Goal: Task Accomplishment & Management: Complete application form

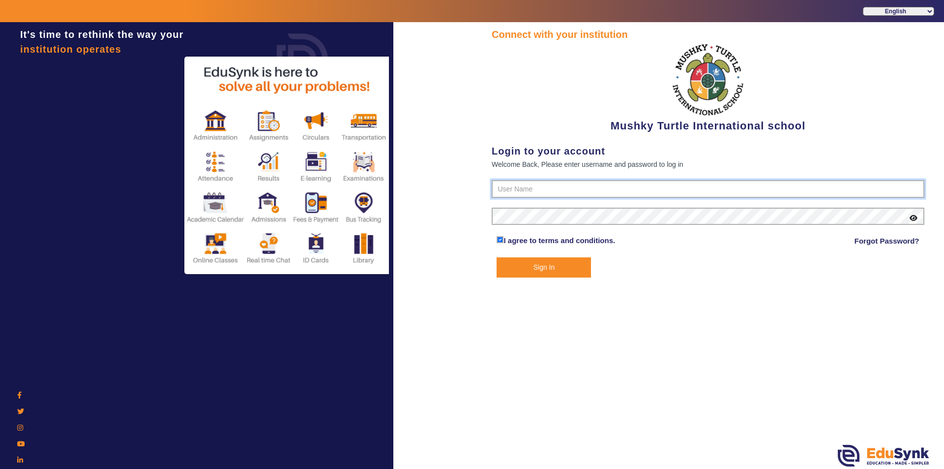
type input "9950605811"
click at [555, 267] on button "Sign In" at bounding box center [544, 267] width 94 height 20
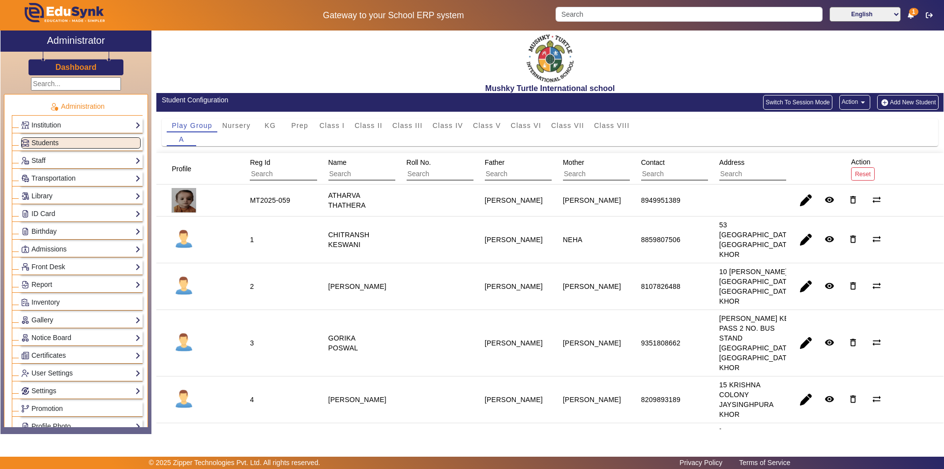
click at [350, 423] on mat-cell "[PERSON_NAME]" at bounding box center [356, 399] width 78 height 47
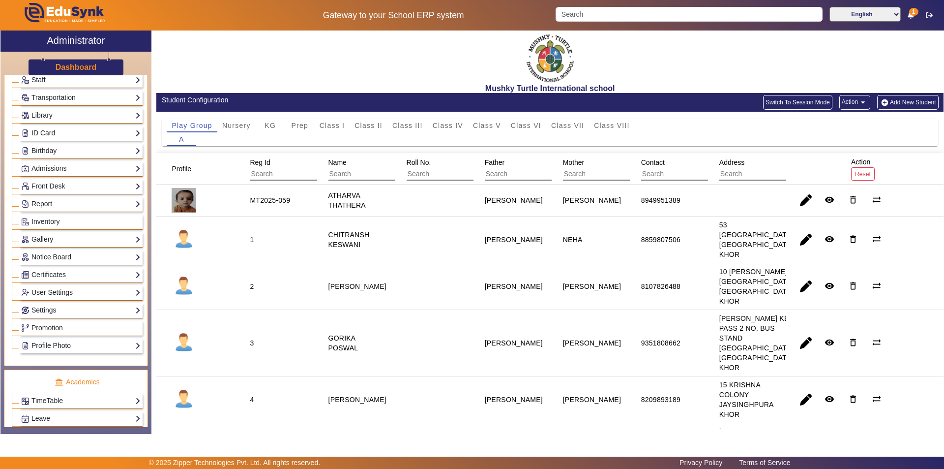
scroll to position [98, 0]
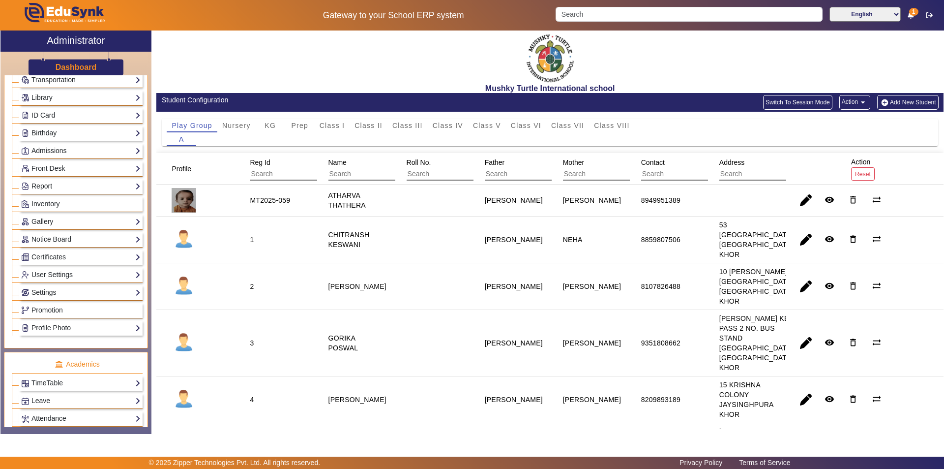
click at [68, 187] on link "Report" at bounding box center [80, 185] width 119 height 11
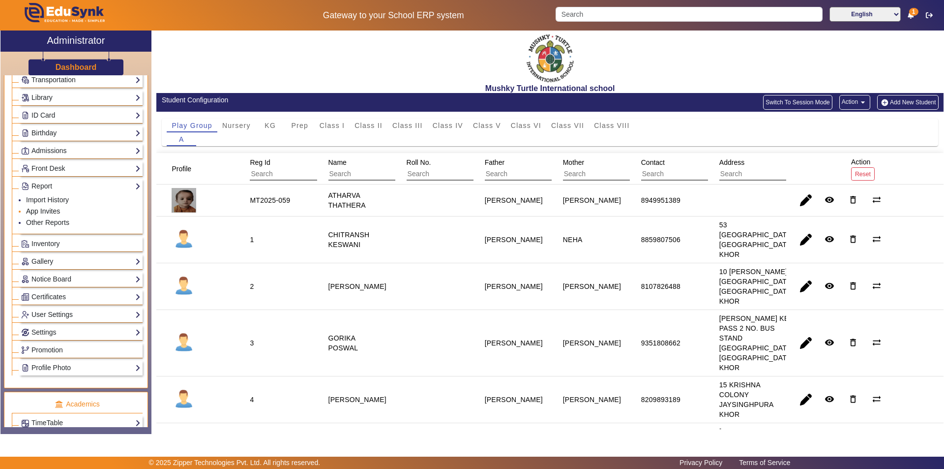
click at [51, 210] on link "App Invites" at bounding box center [43, 211] width 34 height 8
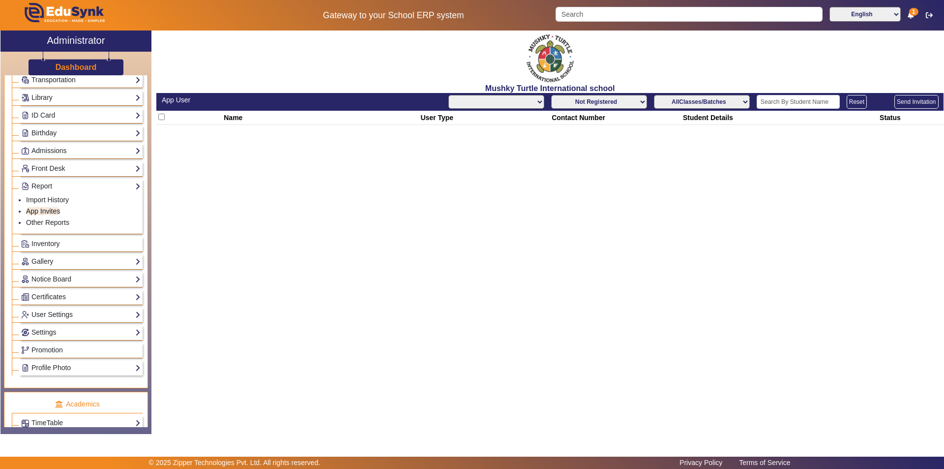
select select "All"
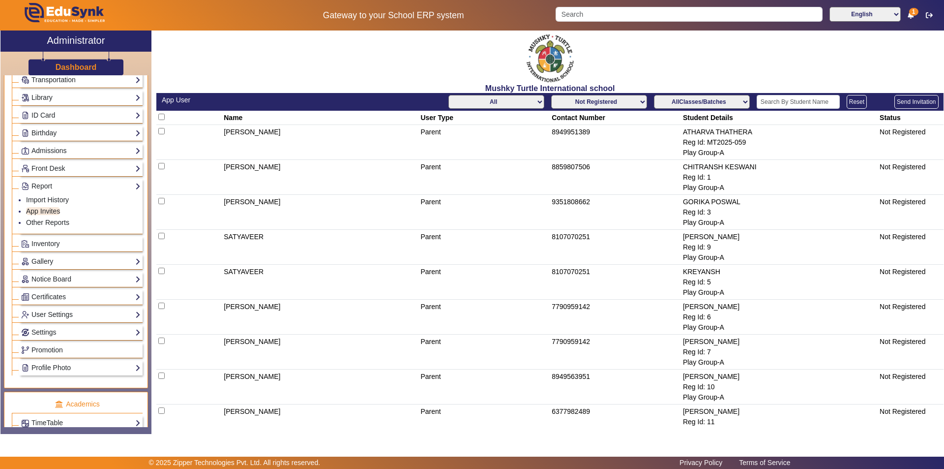
click at [592, 103] on select "Not Registered Registered" at bounding box center [599, 102] width 96 height 14
select select "registered"
click at [551, 95] on select "Not Registered Registered" at bounding box center [599, 102] width 96 height 14
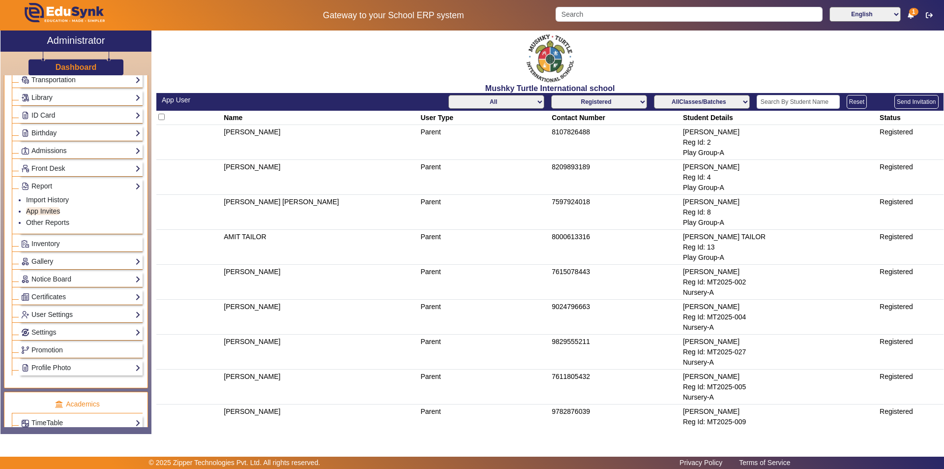
click at [512, 102] on select "All Teacher Parent Driver Support Staff" at bounding box center [496, 102] width 96 height 14
select select "Parent"
click at [448, 95] on select "All Teacher Parent Driver Support Staff" at bounding box center [496, 102] width 96 height 14
click at [704, 101] on select "AllClasses/Batches Play Group-A Nursery-A KG-A Prep-A Class I-A Class II-A Clas…" at bounding box center [702, 102] width 96 height 14
select select "Play Group-A"
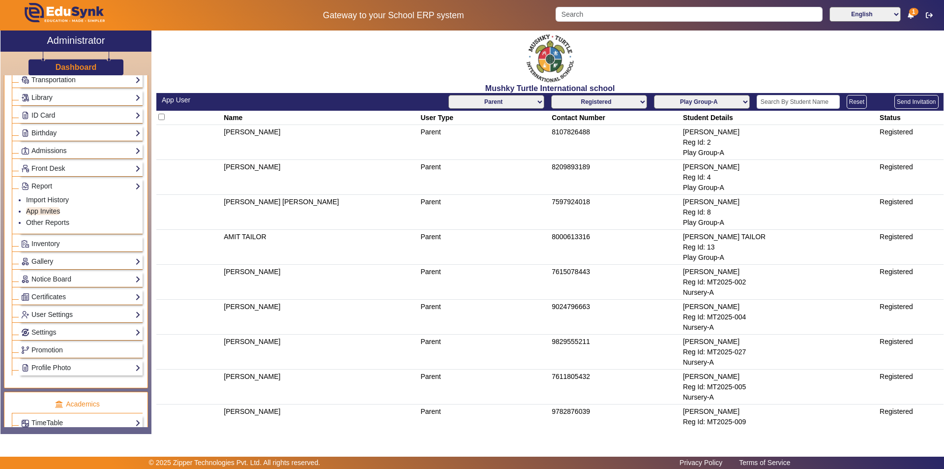
click at [654, 95] on select "AllClasses/Batches Play Group-A Nursery-A KG-A Prep-A Class I-A Class II-A Clas…" at bounding box center [702, 102] width 96 height 14
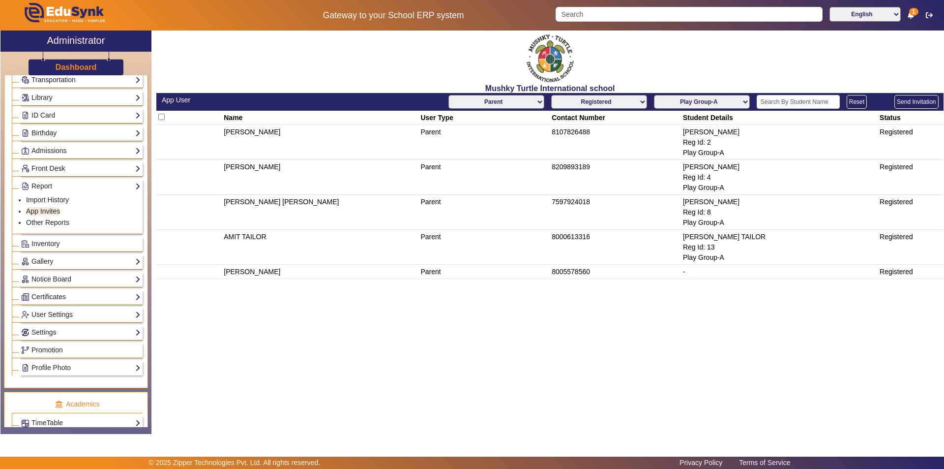
click at [618, 202] on td "7597924018" at bounding box center [615, 212] width 131 height 35
drag, startPoint x: 211, startPoint y: 113, endPoint x: 914, endPoint y: 276, distance: 721.3
click at [914, 276] on table "Name User Type Contact Number Student Details Status [PERSON_NAME] Parent 81078…" at bounding box center [549, 195] width 787 height 168
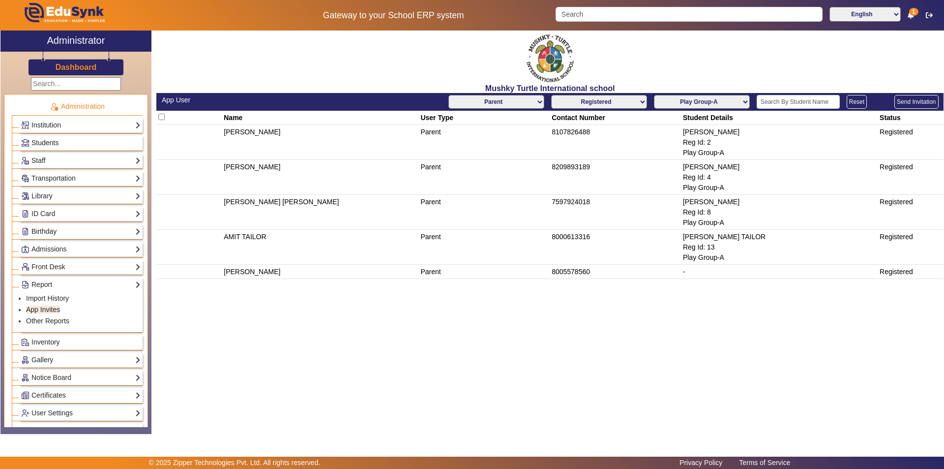
click at [60, 141] on link "Students" at bounding box center [80, 142] width 119 height 11
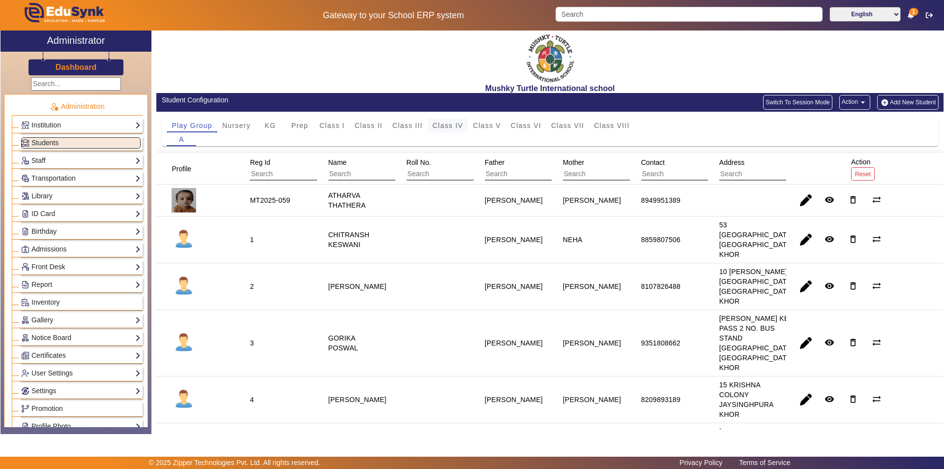
click at [459, 124] on span "Class IV" at bounding box center [448, 125] width 30 height 7
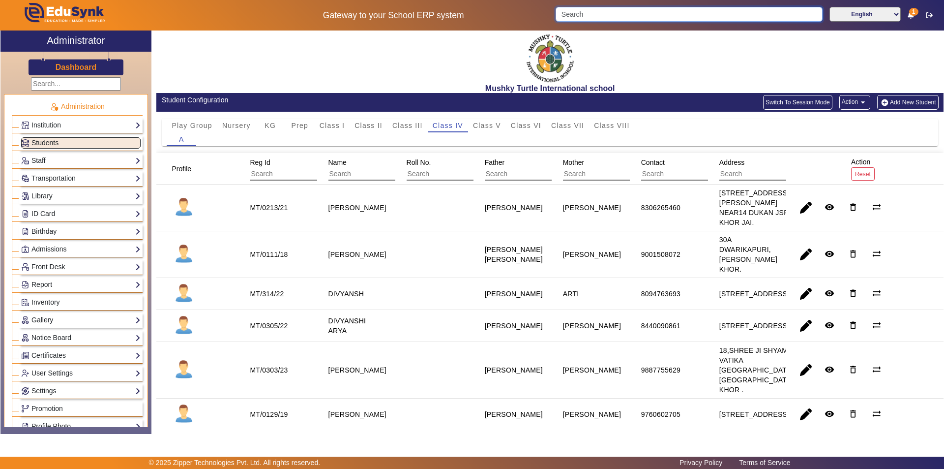
click at [600, 13] on input "Search" at bounding box center [689, 14] width 266 height 15
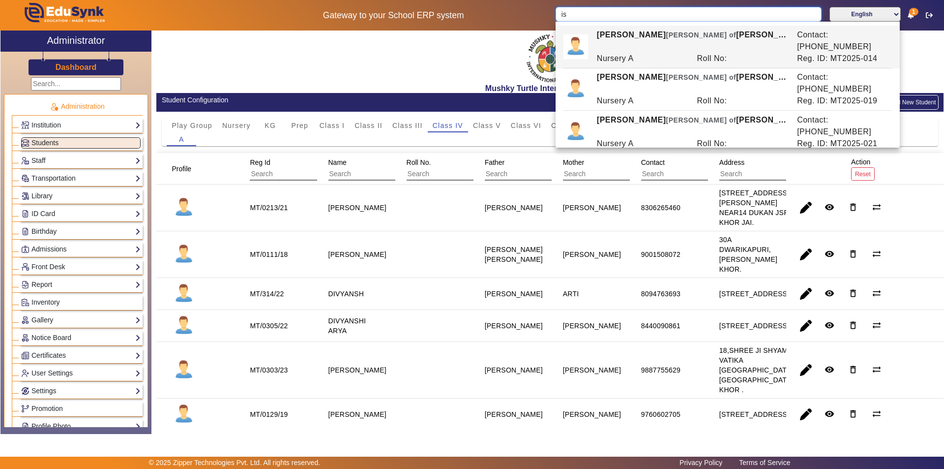
type input "i"
type input "k"
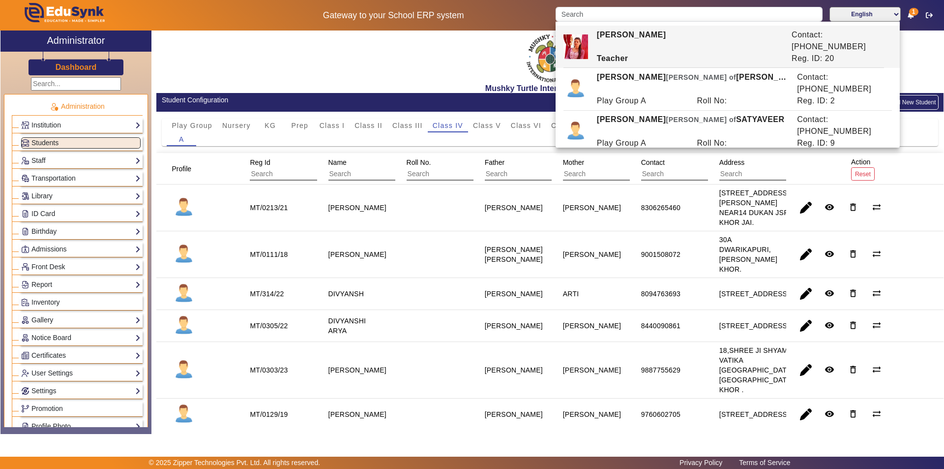
click at [452, 58] on div "Mushky Turtle International school" at bounding box center [549, 61] width 787 height 62
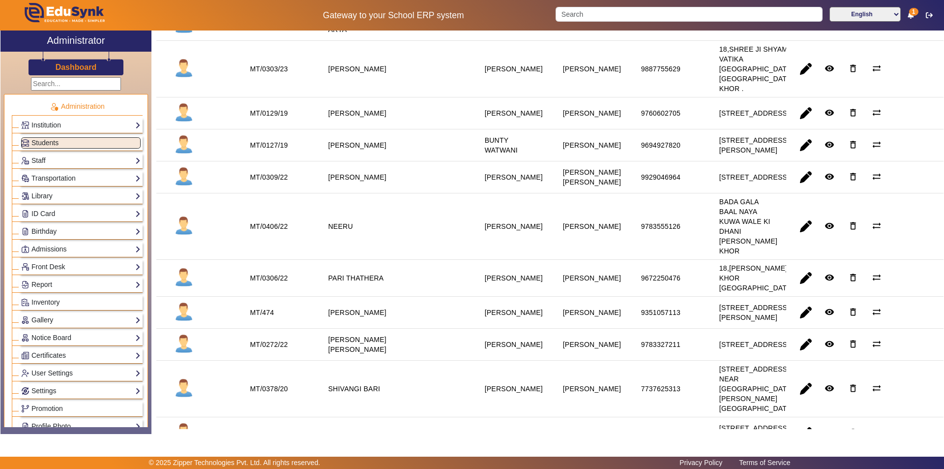
scroll to position [121, 0]
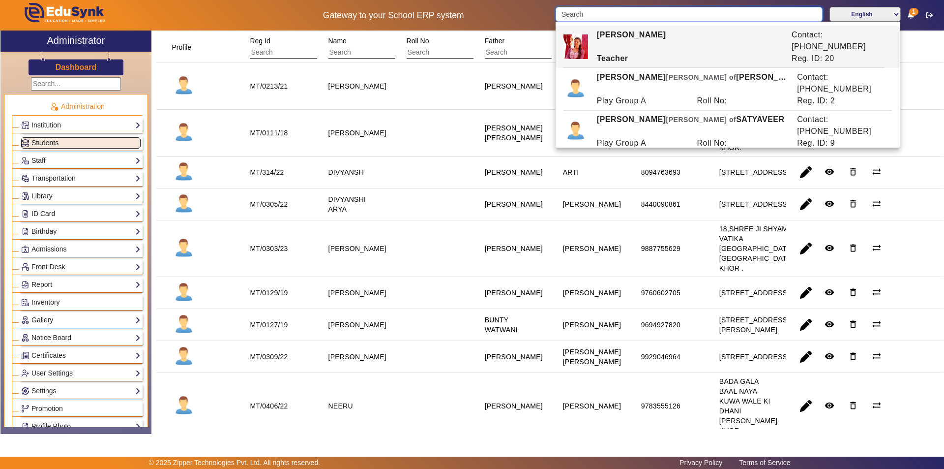
click at [607, 12] on input "Search" at bounding box center [689, 14] width 266 height 15
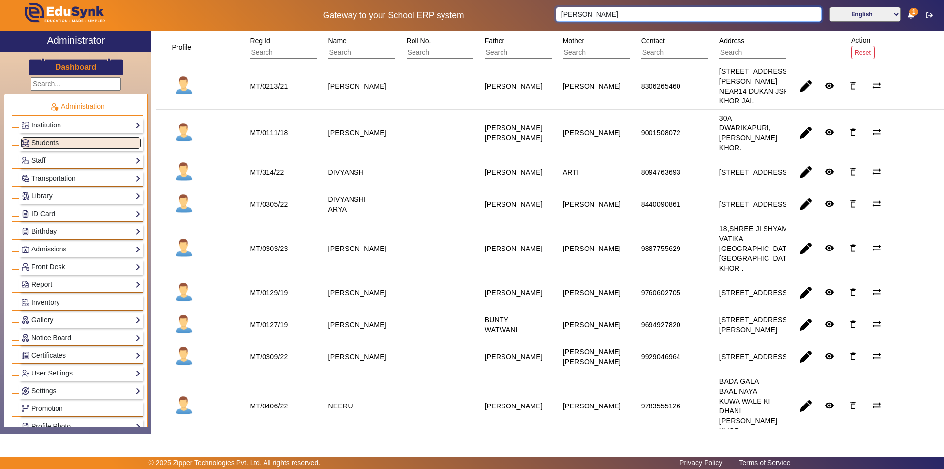
type input "[PERSON_NAME]"
click button "submit" at bounding box center [822, 14] width 1 height 15
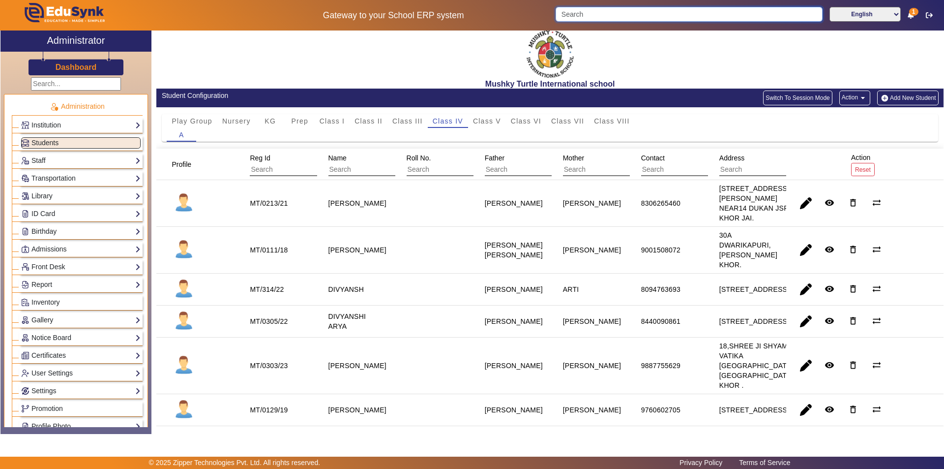
scroll to position [0, 0]
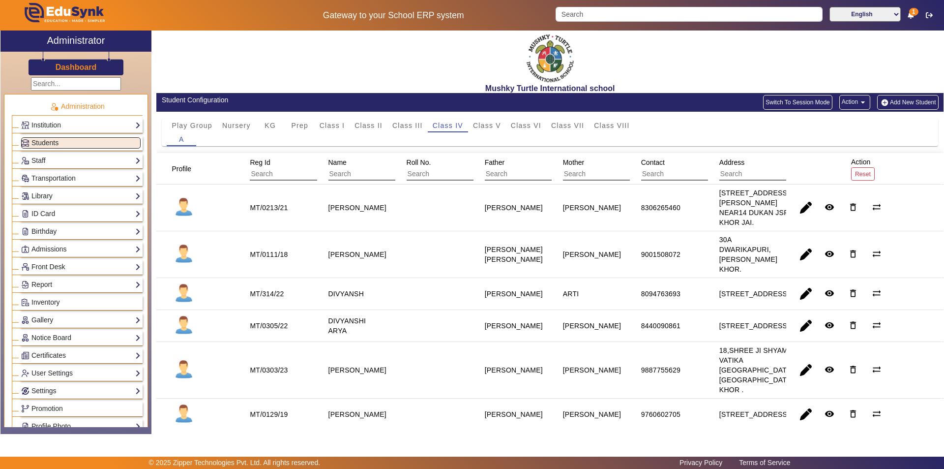
click at [792, 104] on button "Switch To Session Mode" at bounding box center [797, 102] width 69 height 15
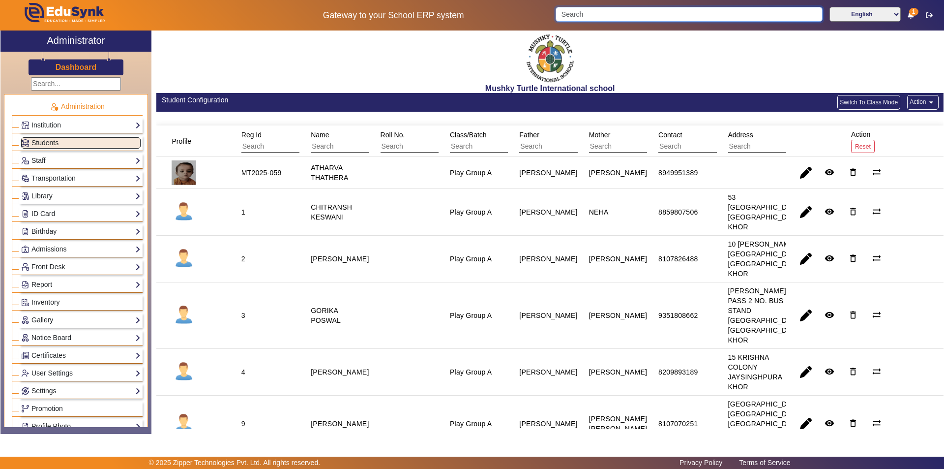
click at [625, 16] on input "Search" at bounding box center [689, 14] width 266 height 15
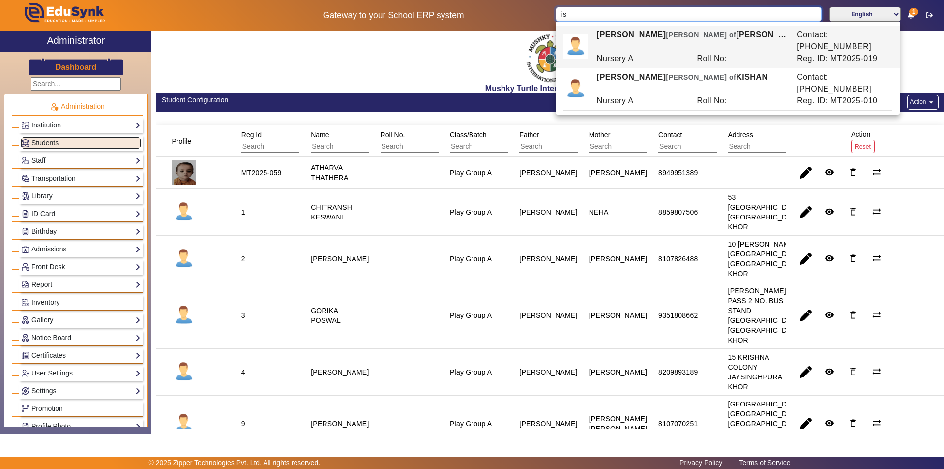
type input "i"
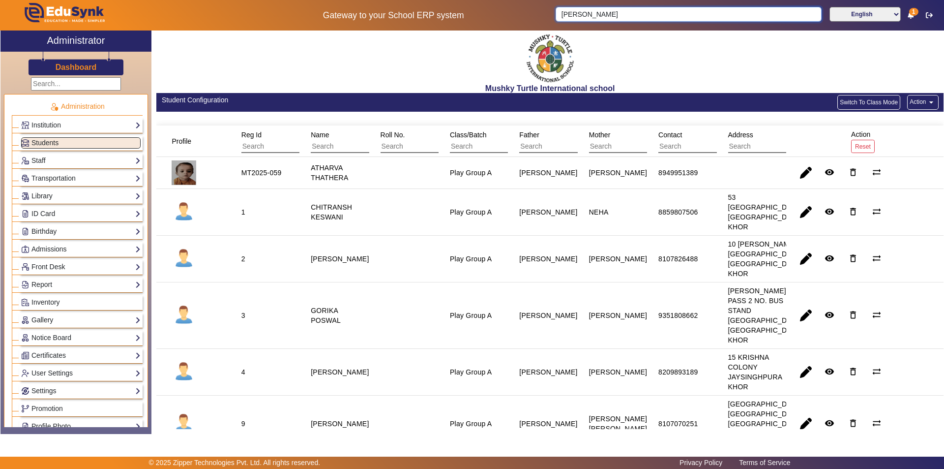
type input "[PERSON_NAME]"
click button "submit" at bounding box center [822, 14] width 1 height 15
click at [854, 103] on button "Switch To Class Mode" at bounding box center [868, 102] width 63 height 15
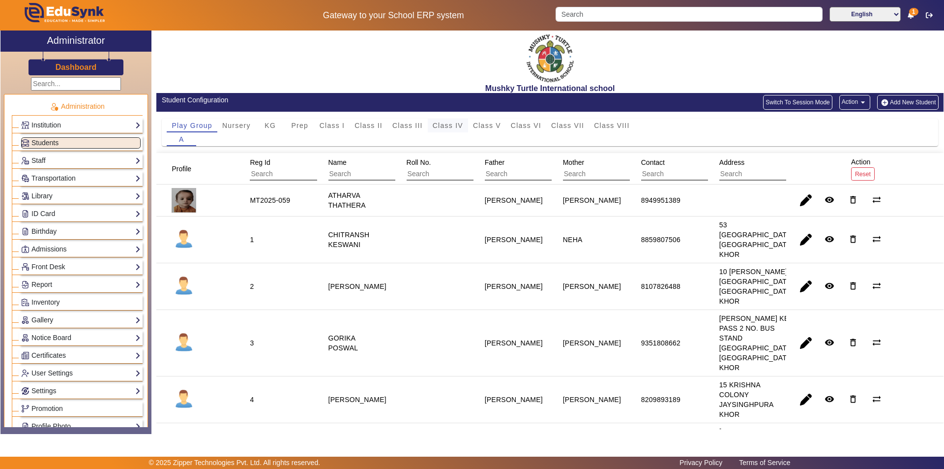
click at [448, 128] on span "Class IV" at bounding box center [448, 125] width 30 height 7
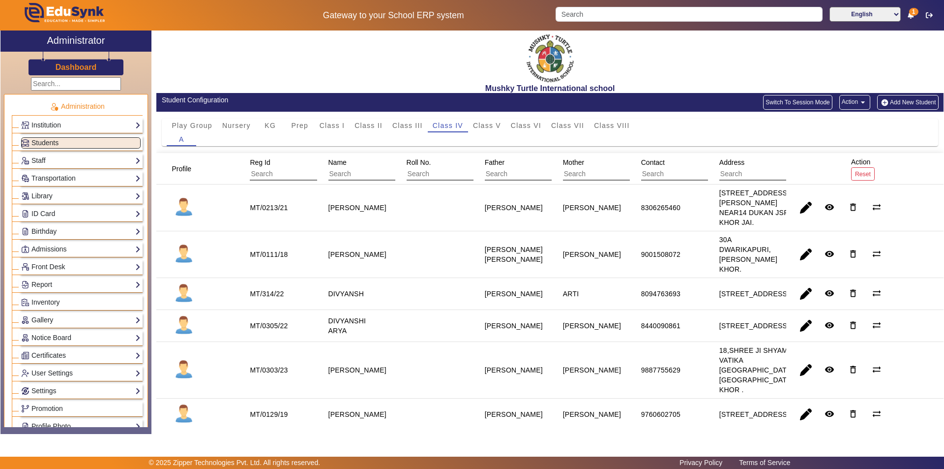
click at [911, 101] on button "Add New Student" at bounding box center [907, 102] width 61 height 15
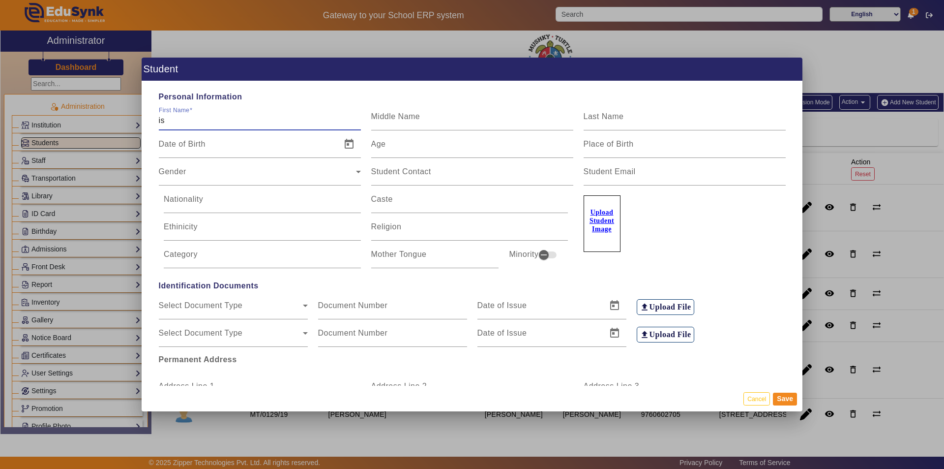
type input "i"
type input "[PERSON_NAME]"
click at [343, 147] on span "Open calendar" at bounding box center [349, 144] width 24 height 24
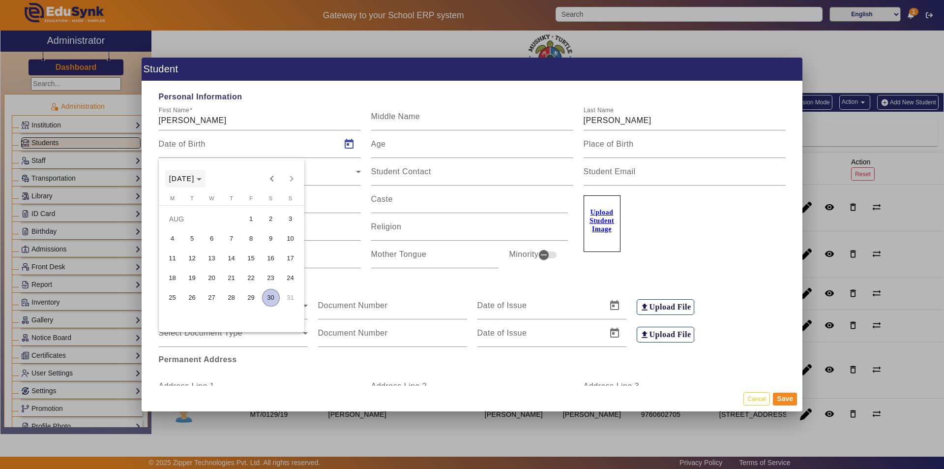
click at [190, 178] on span "[DATE]" at bounding box center [182, 179] width 26 height 8
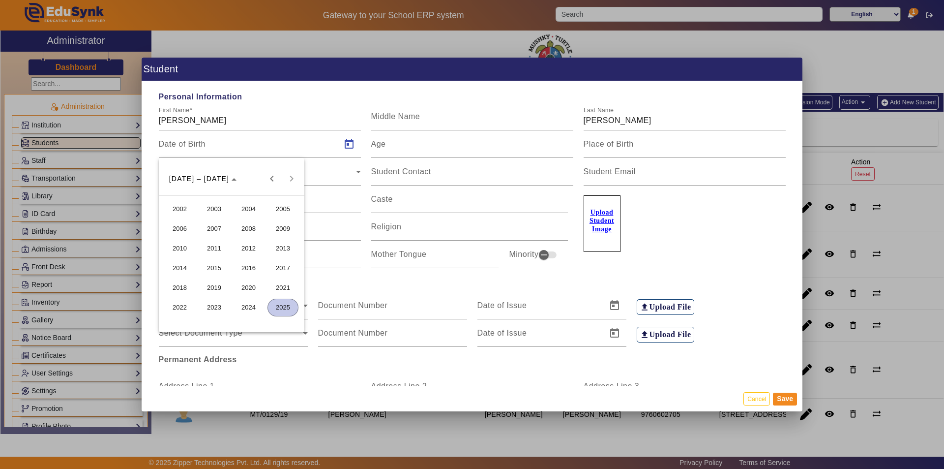
click at [244, 269] on span "2016" at bounding box center [248, 268] width 31 height 18
click at [283, 247] on span "AUG" at bounding box center [282, 248] width 31 height 18
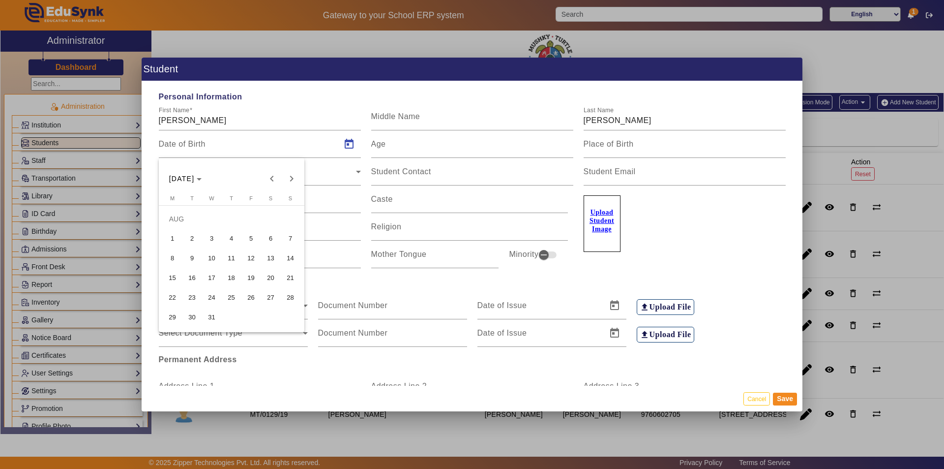
click at [226, 296] on span "25" at bounding box center [232, 298] width 18 height 18
type input "[DATE]"
type input "9 Yrs, 0 Months, 5 Days"
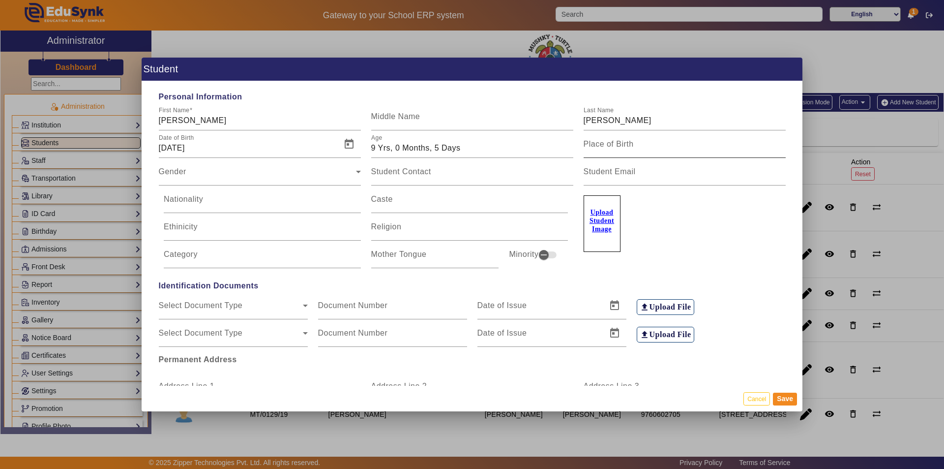
click at [610, 145] on mat-label "Place of Birth" at bounding box center [609, 144] width 50 height 8
click at [610, 145] on input "Place of Birth" at bounding box center [685, 148] width 202 height 12
type input "[GEOGRAPHIC_DATA]"
click at [204, 204] on input "Nationality" at bounding box center [262, 203] width 197 height 12
type input "[DEMOGRAPHIC_DATA]"
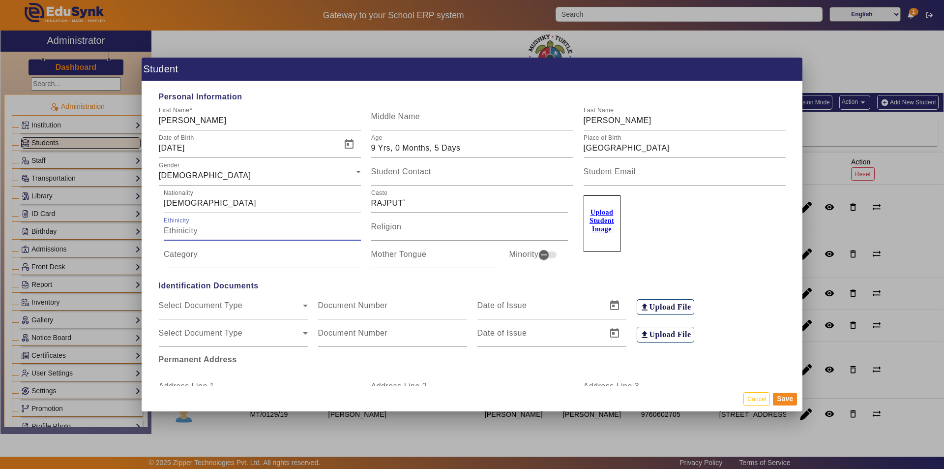
click at [404, 206] on input "RAJPUT`" at bounding box center [469, 203] width 197 height 12
type input "RAJPUT"
type input "[DEMOGRAPHIC_DATA]"
type input "OBC"
type input "HINDI"
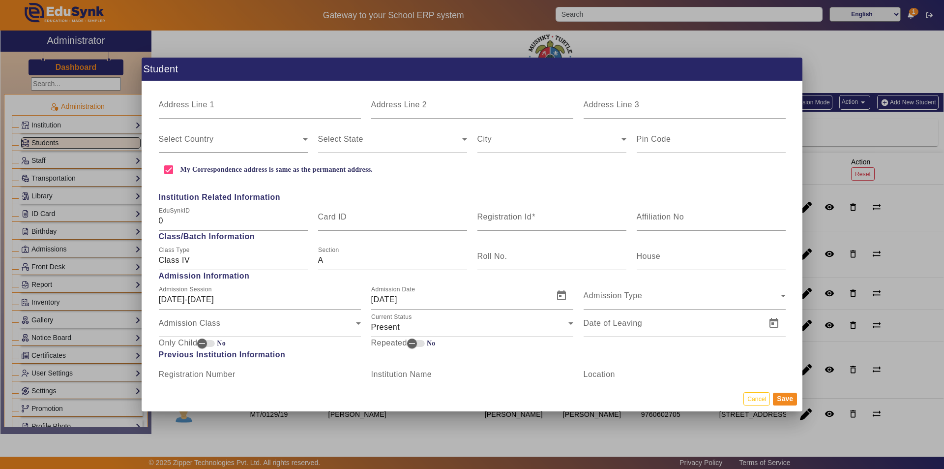
scroll to position [295, 0]
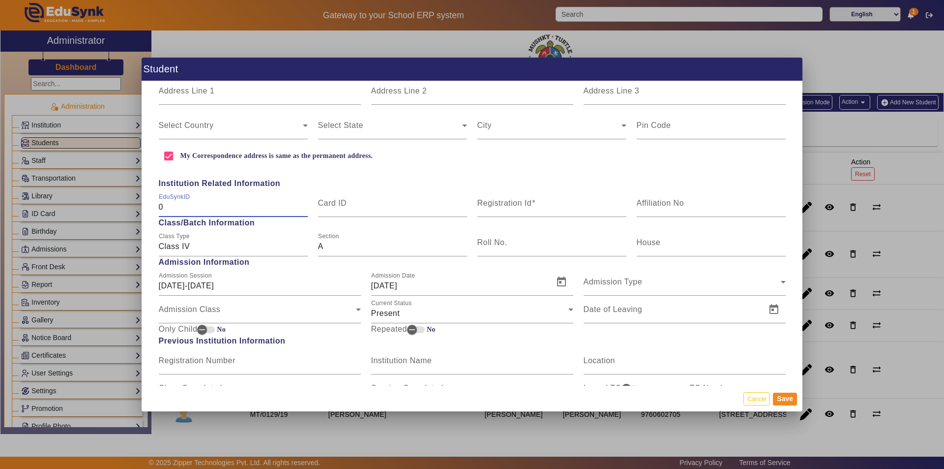
click at [194, 208] on input "0" at bounding box center [233, 207] width 149 height 12
click at [540, 206] on input "Registration Id" at bounding box center [551, 207] width 149 height 12
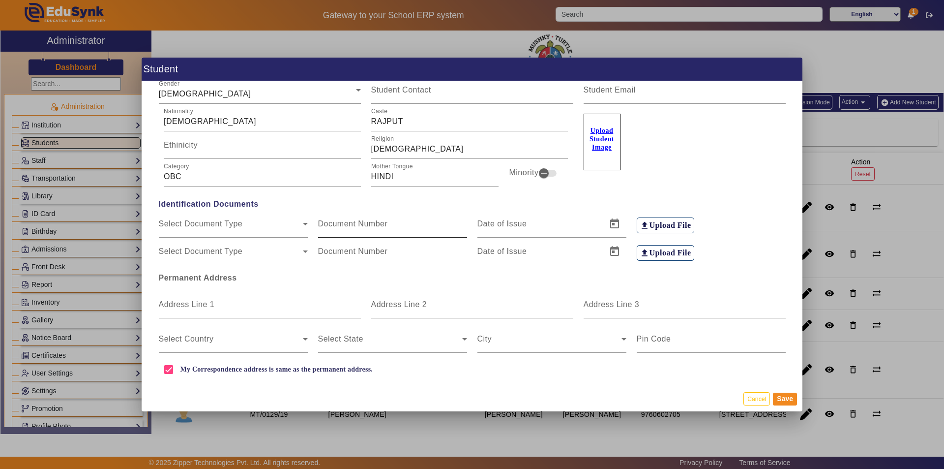
scroll to position [98, 0]
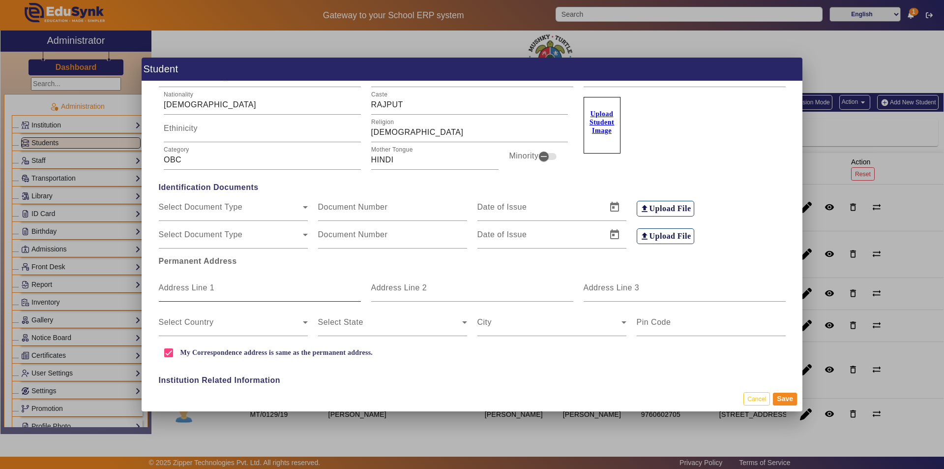
click at [215, 292] on input "Address Line 1" at bounding box center [260, 292] width 202 height 12
type input "99-A [GEOGRAPHIC_DATA]"
type input "[GEOGRAPHIC_DATA]"
type input "[PERSON_NAME] KHOR"
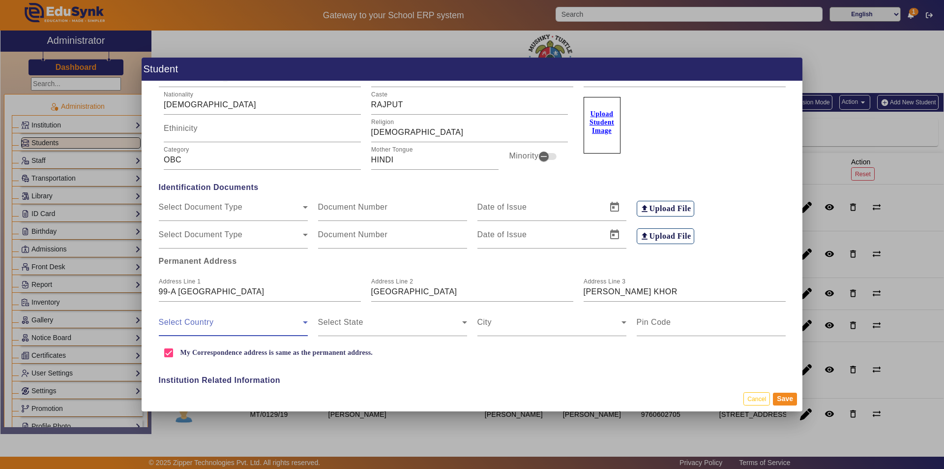
click at [270, 326] on span at bounding box center [231, 326] width 144 height 12
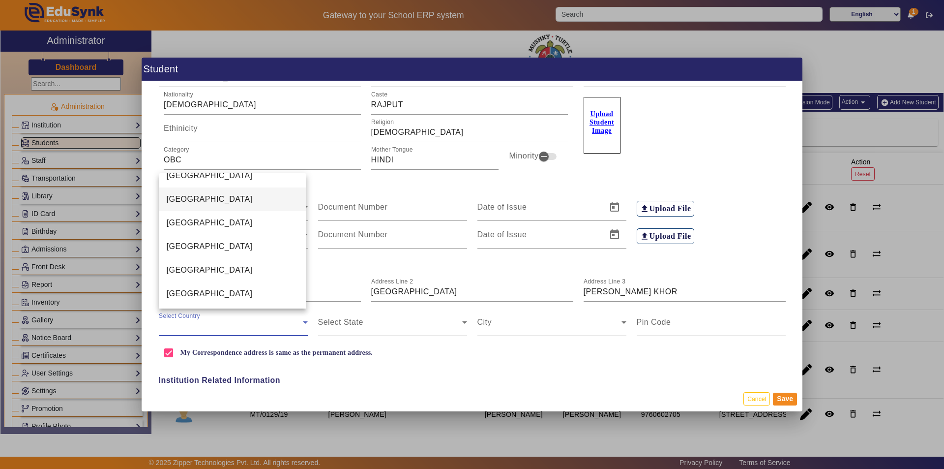
scroll to position [2327, 0]
click at [242, 215] on mat-option "[GEOGRAPHIC_DATA]" at bounding box center [233, 222] width 148 height 24
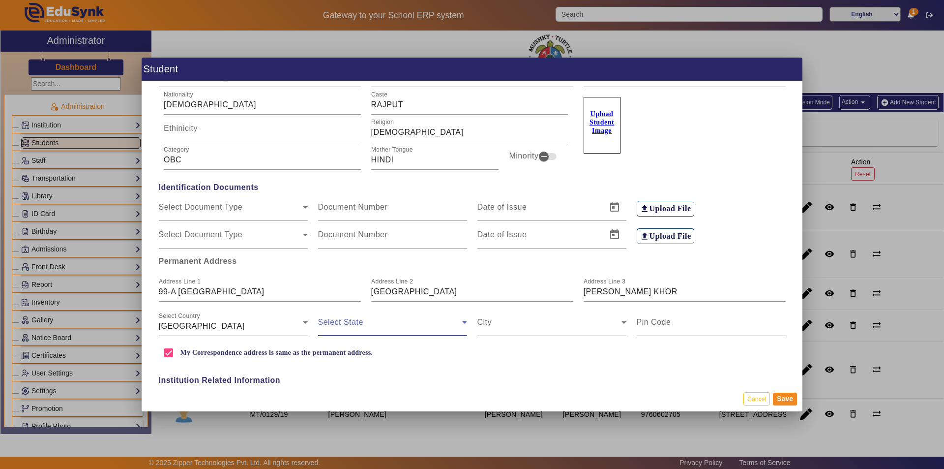
click at [380, 326] on span at bounding box center [390, 326] width 144 height 12
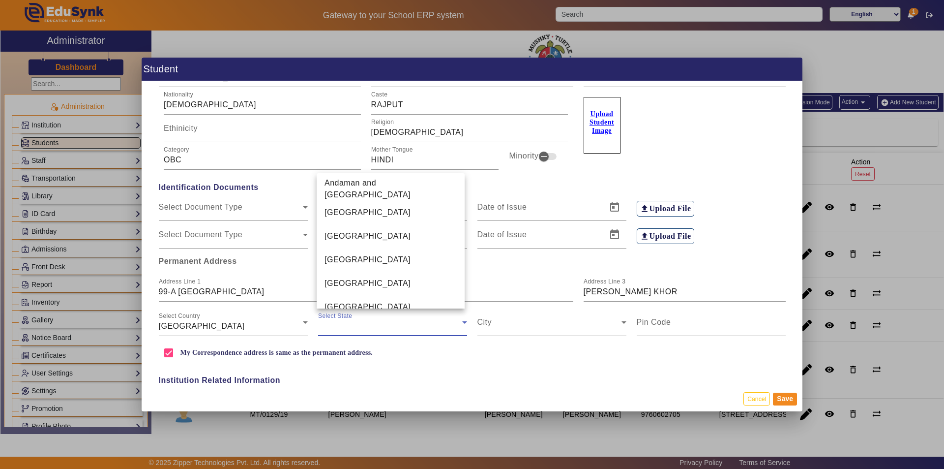
scroll to position [553, 0]
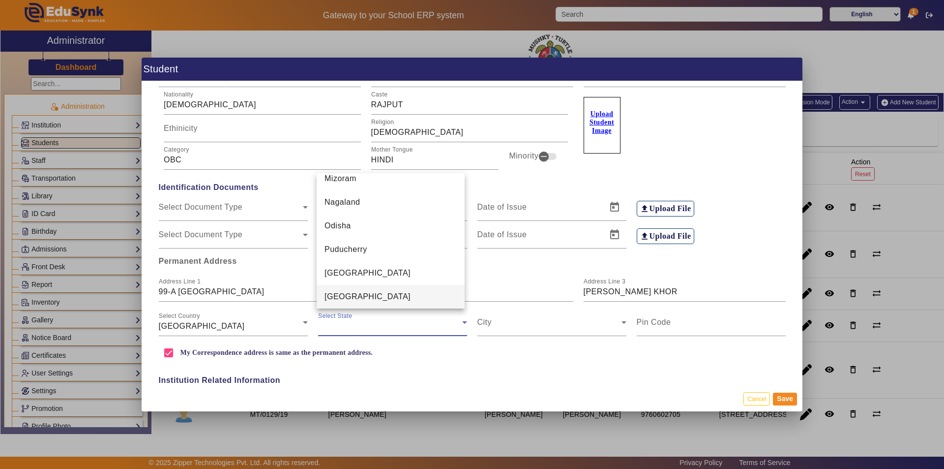
click at [383, 296] on mat-option "[GEOGRAPHIC_DATA]" at bounding box center [391, 297] width 148 height 24
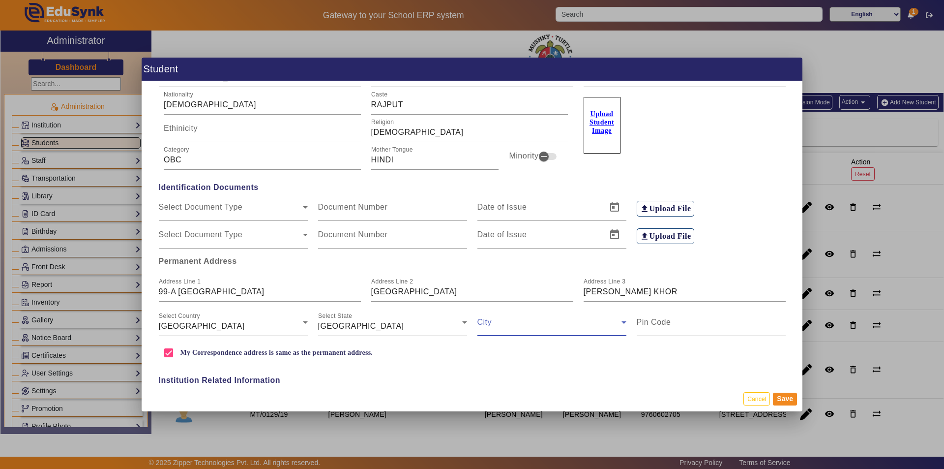
click at [509, 324] on span at bounding box center [549, 326] width 144 height 12
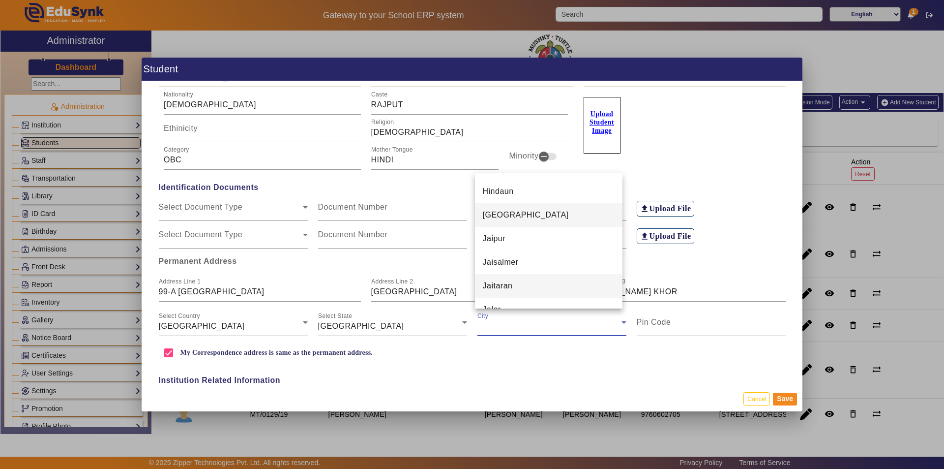
scroll to position [1548, 0]
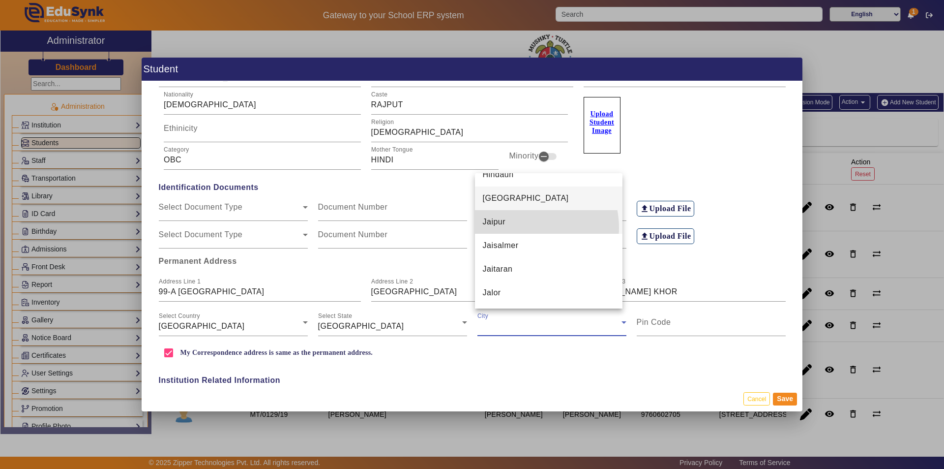
click at [525, 227] on mat-option "Jaipur" at bounding box center [549, 222] width 148 height 24
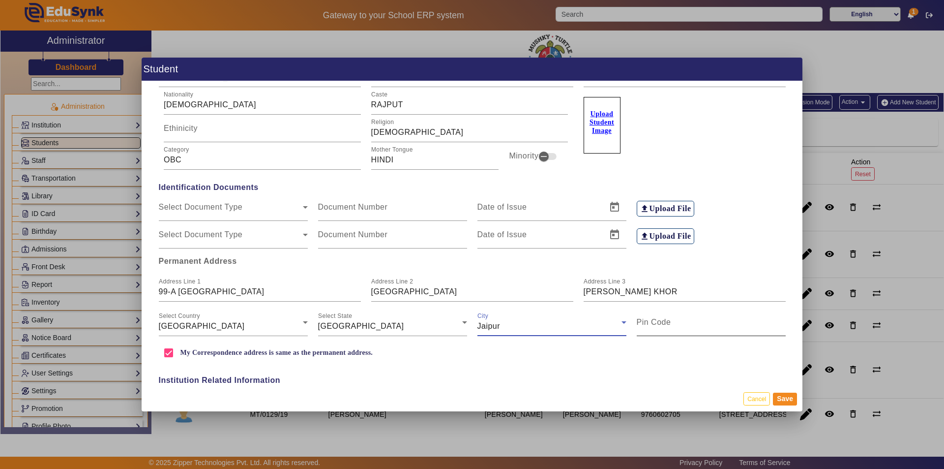
click at [665, 326] on label "Pin Code" at bounding box center [654, 322] width 34 height 9
click at [665, 326] on input "Pin Code" at bounding box center [711, 326] width 149 height 12
type input "302027"
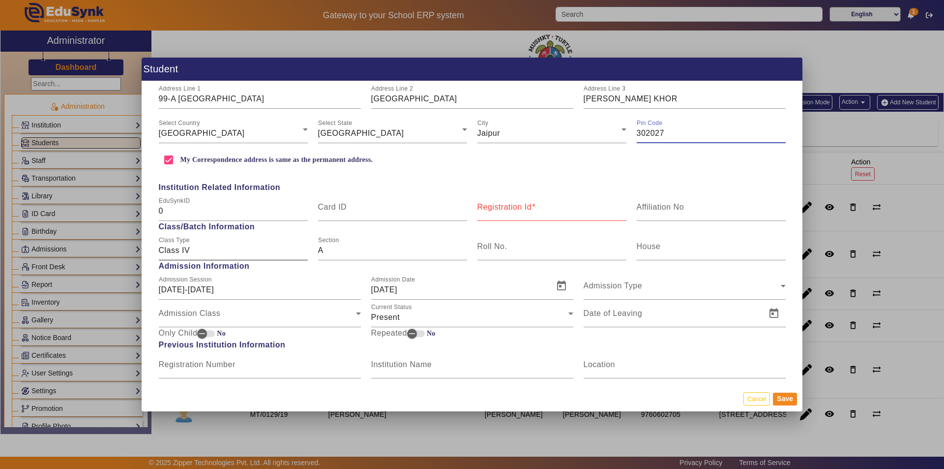
scroll to position [295, 0]
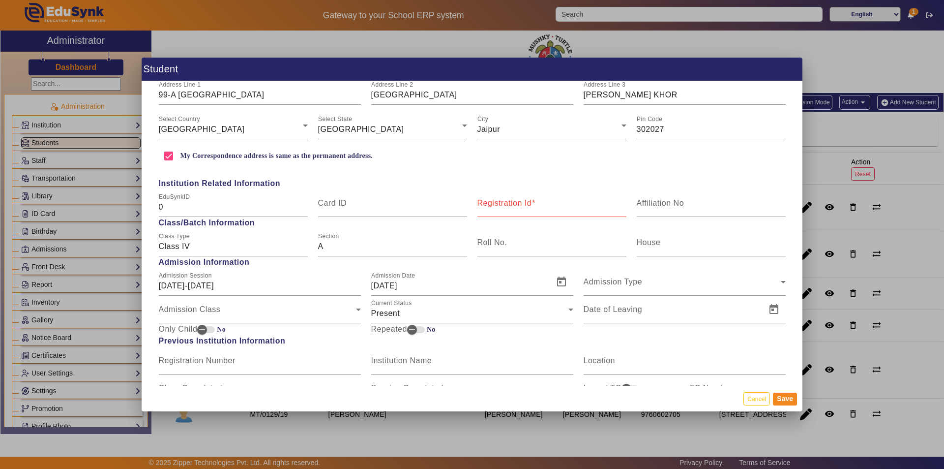
click at [503, 202] on mat-label "Registration Id" at bounding box center [504, 203] width 55 height 8
click at [503, 202] on input "Registration Id" at bounding box center [551, 207] width 149 height 12
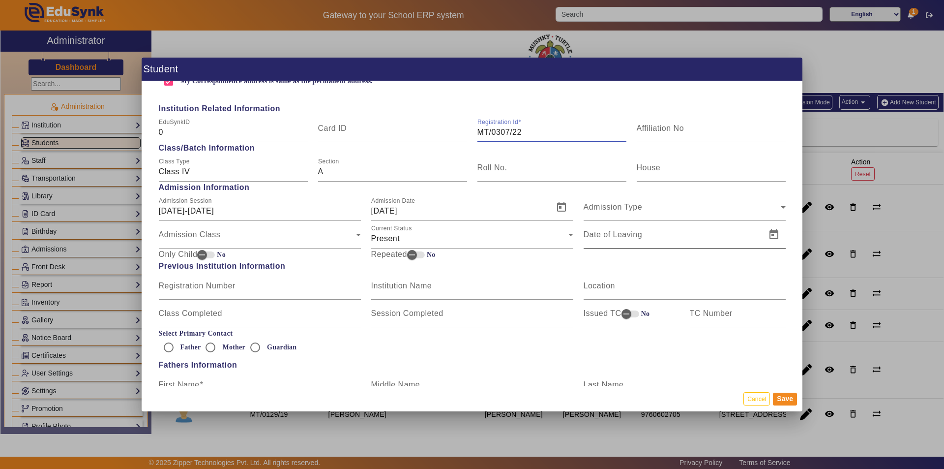
scroll to position [393, 0]
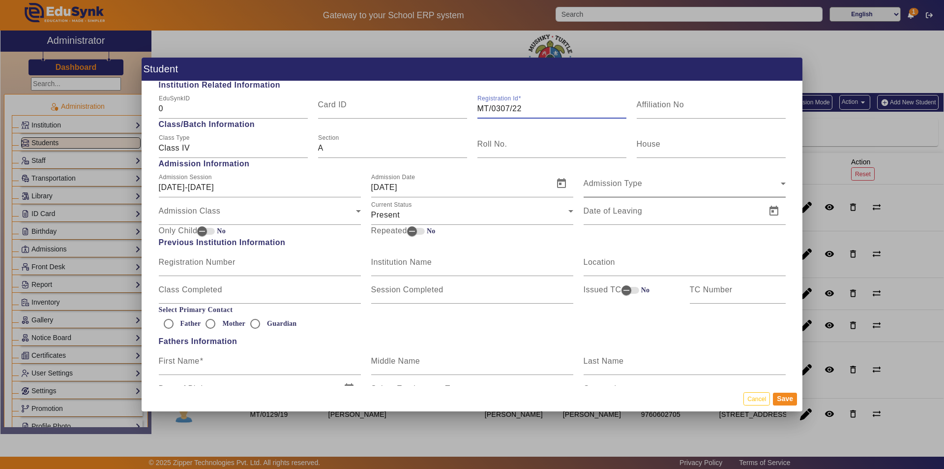
type input "MT/0307/22"
click at [642, 189] on div "Admission Type" at bounding box center [682, 187] width 197 height 12
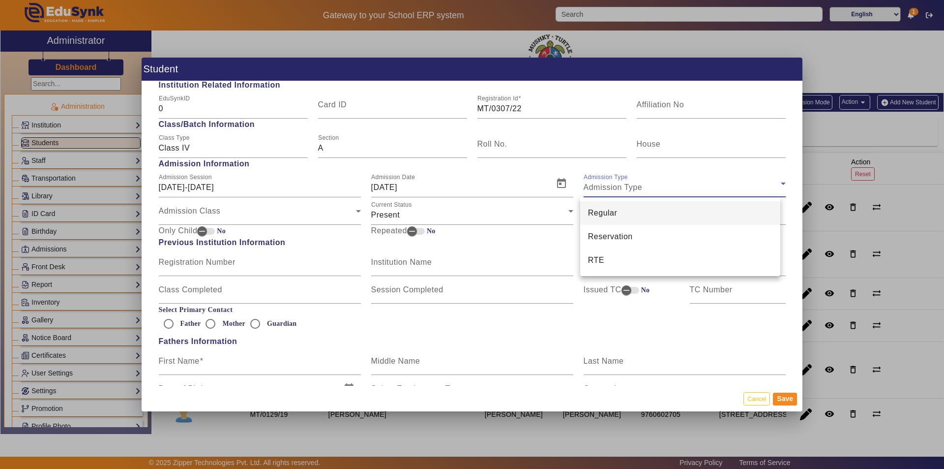
click at [630, 212] on mat-option "Regular" at bounding box center [680, 213] width 201 height 24
click at [258, 214] on div "Admission Class" at bounding box center [257, 215] width 197 height 12
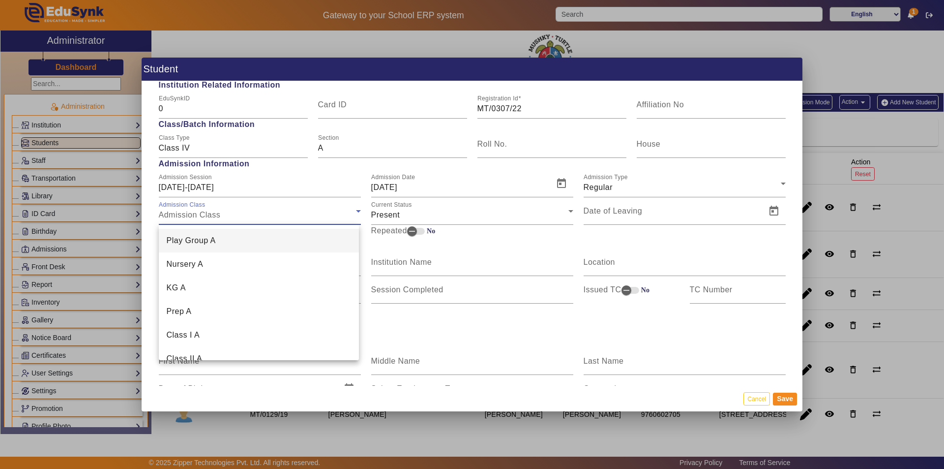
click at [258, 214] on div at bounding box center [472, 234] width 944 height 469
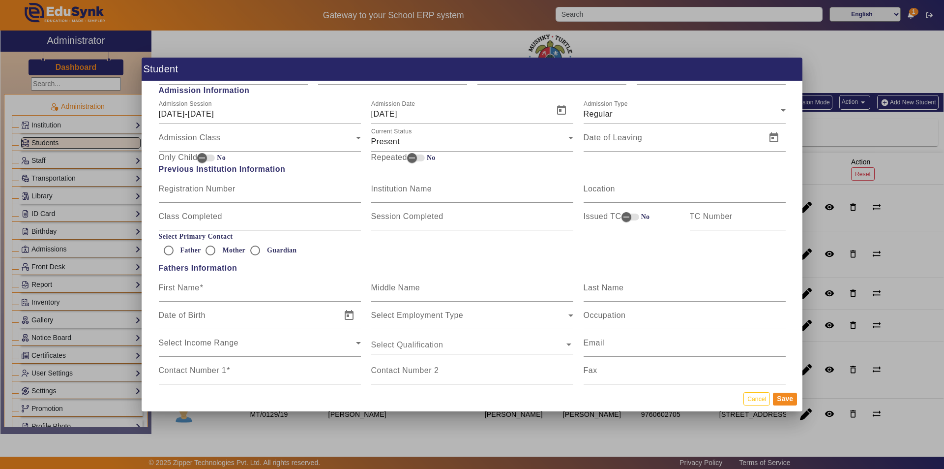
scroll to position [492, 0]
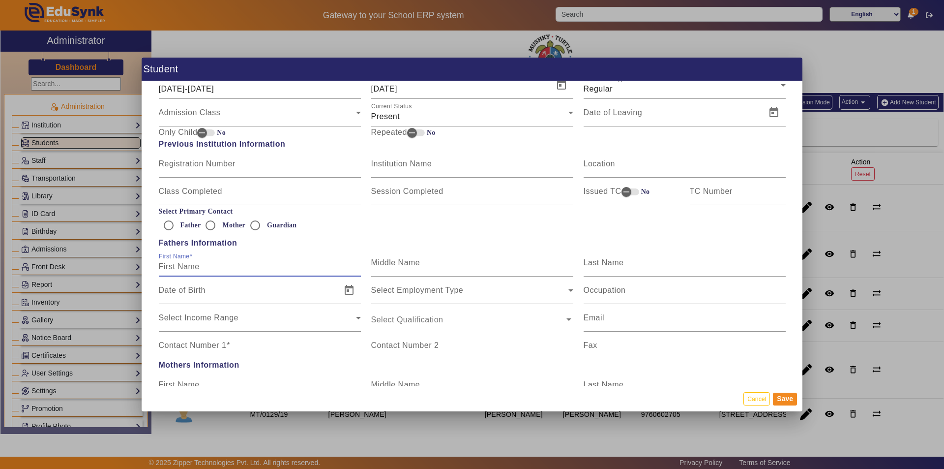
click at [242, 268] on input "First Name" at bounding box center [260, 267] width 202 height 12
type input "[PERSON_NAME]"
click at [241, 355] on div "Contact Number 1" at bounding box center [260, 345] width 202 height 28
paste input "8005578560"
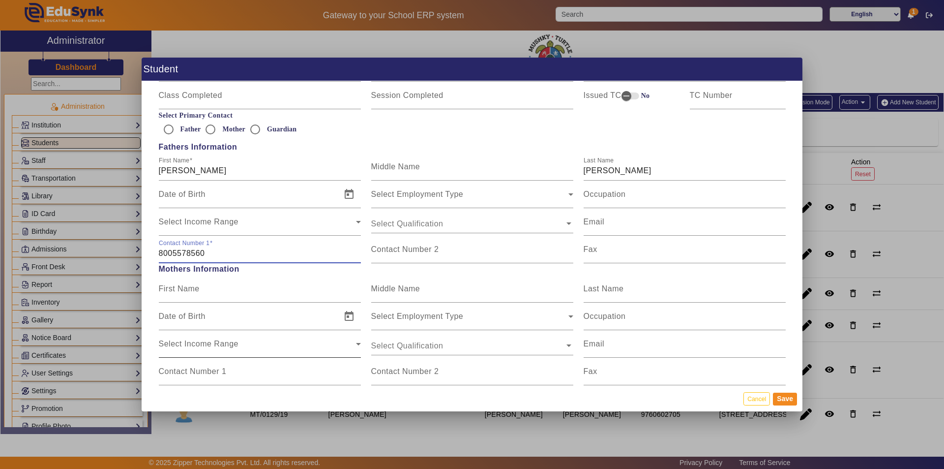
scroll to position [590, 0]
type input "8005578560"
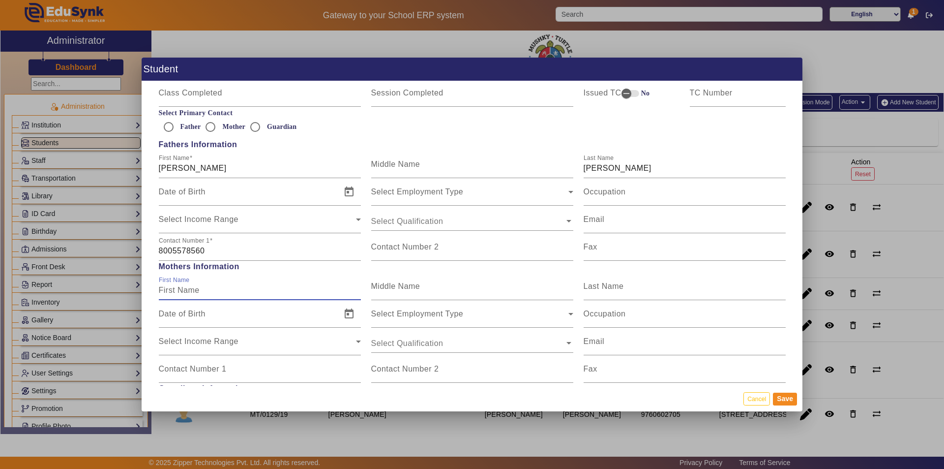
click at [241, 291] on input "First Name" at bounding box center [260, 290] width 202 height 12
type input "CHANDANI"
click at [617, 293] on input "Last Name" at bounding box center [685, 290] width 202 height 12
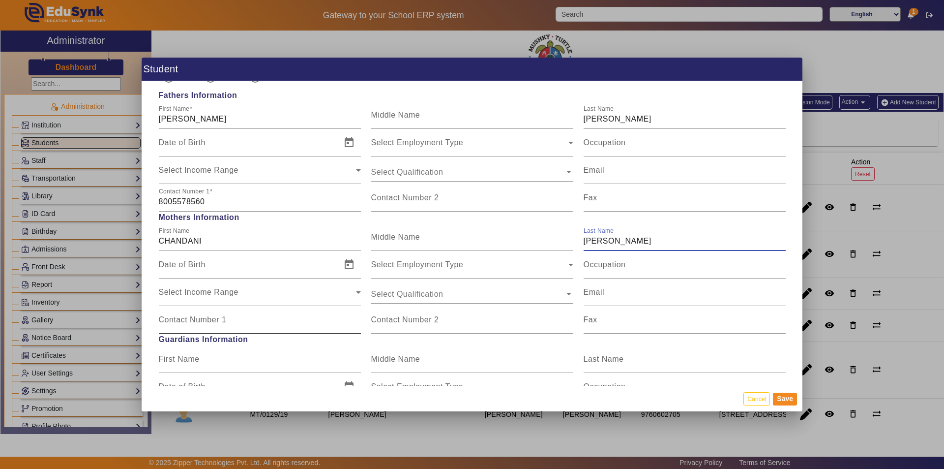
type input "[PERSON_NAME]"
click at [248, 328] on input "Contact Number 1" at bounding box center [260, 324] width 202 height 12
paste input "8560913335"
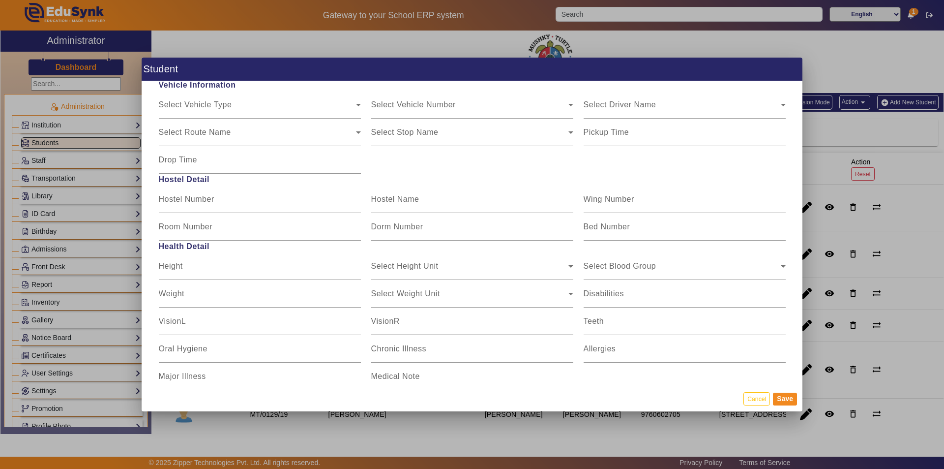
scroll to position [1136, 0]
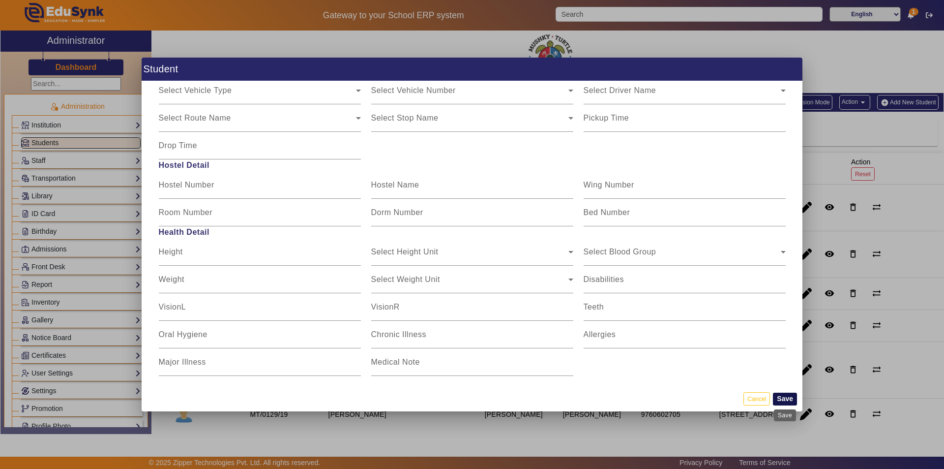
type input "8560913335"
click at [784, 397] on button "Save" at bounding box center [785, 398] width 24 height 13
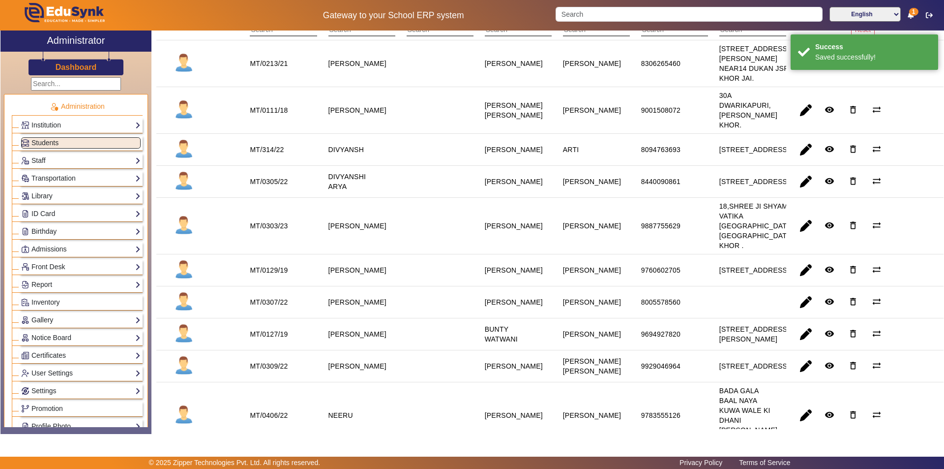
scroll to position [148, 0]
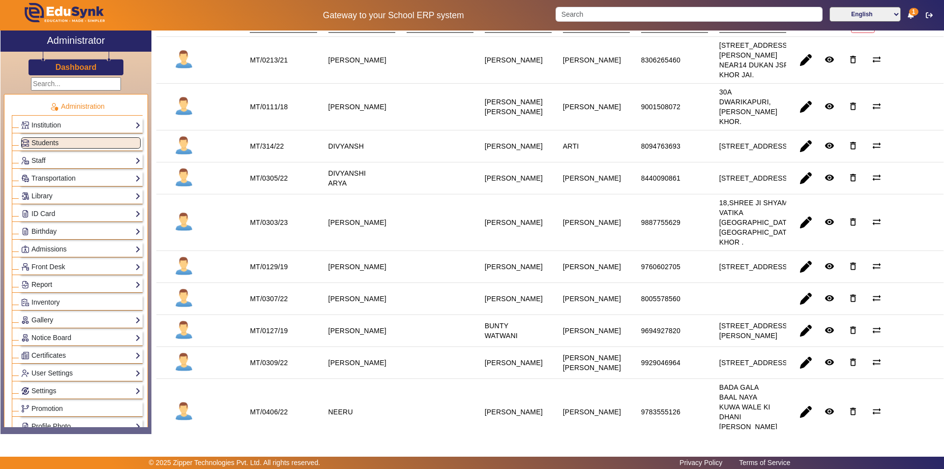
click at [59, 285] on link "Report" at bounding box center [80, 284] width 119 height 11
click at [44, 309] on link "App Invites" at bounding box center [43, 309] width 34 height 8
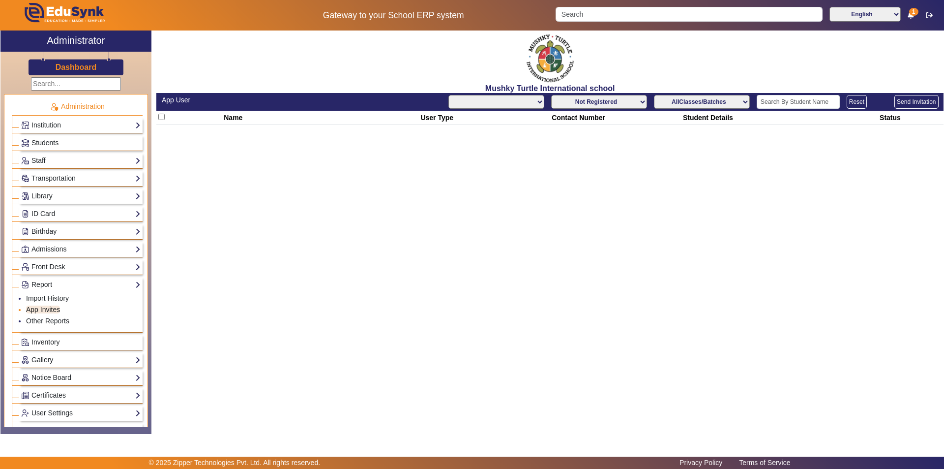
select select "All"
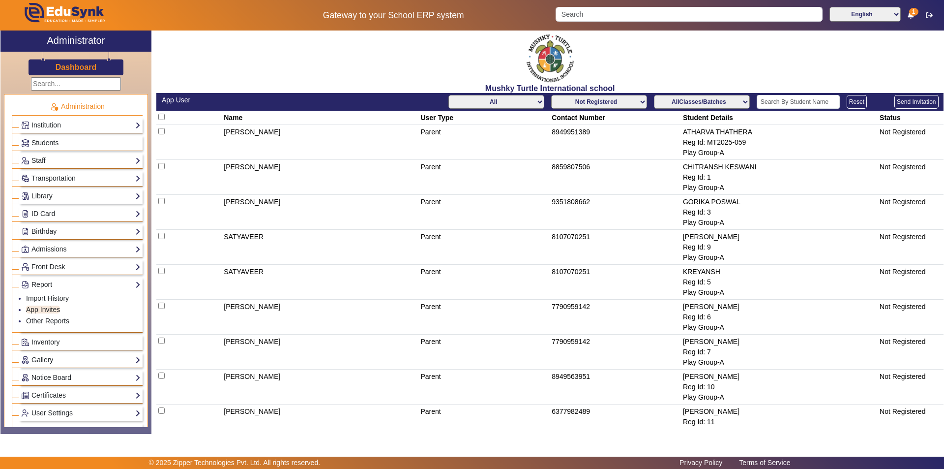
click at [596, 103] on select "Not Registered Registered" at bounding box center [599, 102] width 96 height 14
select select "registered"
click at [551, 95] on select "Not Registered Registered" at bounding box center [599, 102] width 96 height 14
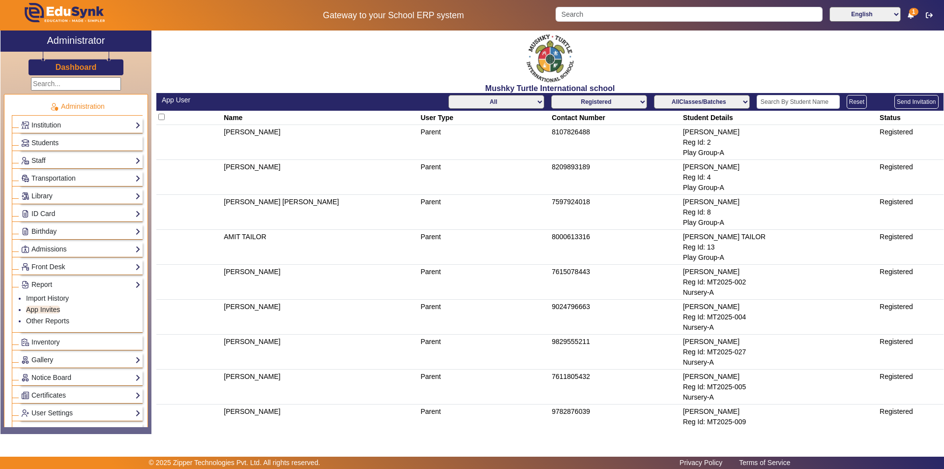
click at [493, 105] on select "All Teacher Parent Driver Support Staff" at bounding box center [496, 102] width 96 height 14
select select "Parent"
click at [448, 95] on select "All Teacher Parent Driver Support Staff" at bounding box center [496, 102] width 96 height 14
click at [703, 100] on select "AllClasses/Batches Play Group-A Nursery-A KG-A Prep-A Class I-A Class II-A Clas…" at bounding box center [702, 102] width 96 height 14
select select "Play Group-A"
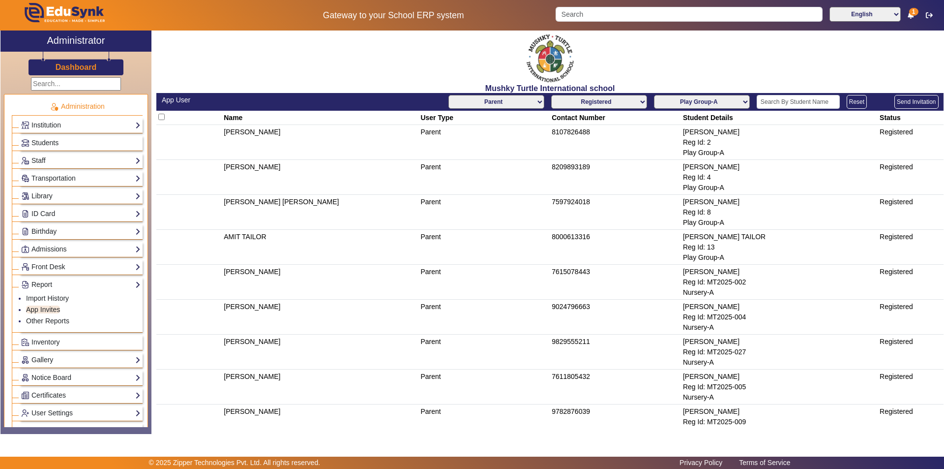
click at [654, 95] on select "AllClasses/Batches Play Group-A Nursery-A KG-A Prep-A Class I-A Class II-A Clas…" at bounding box center [702, 102] width 96 height 14
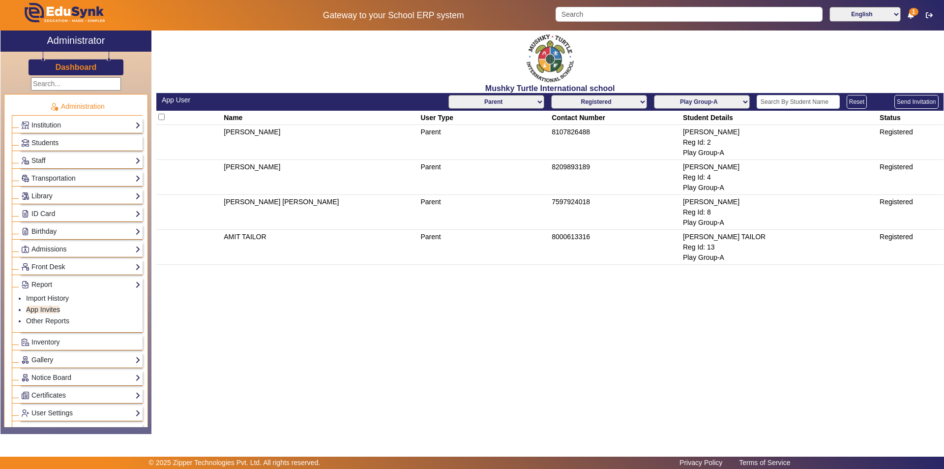
drag, startPoint x: 212, startPoint y: 116, endPoint x: 915, endPoint y: 239, distance: 713.4
click at [916, 238] on table "Name User Type Contact Number Student Details Status [PERSON_NAME] Parent 81078…" at bounding box center [549, 188] width 787 height 154
copy table "Name User Type Contact Number Student Details Status [PERSON_NAME] Parent 81078…"
